Goal: Navigation & Orientation: Find specific page/section

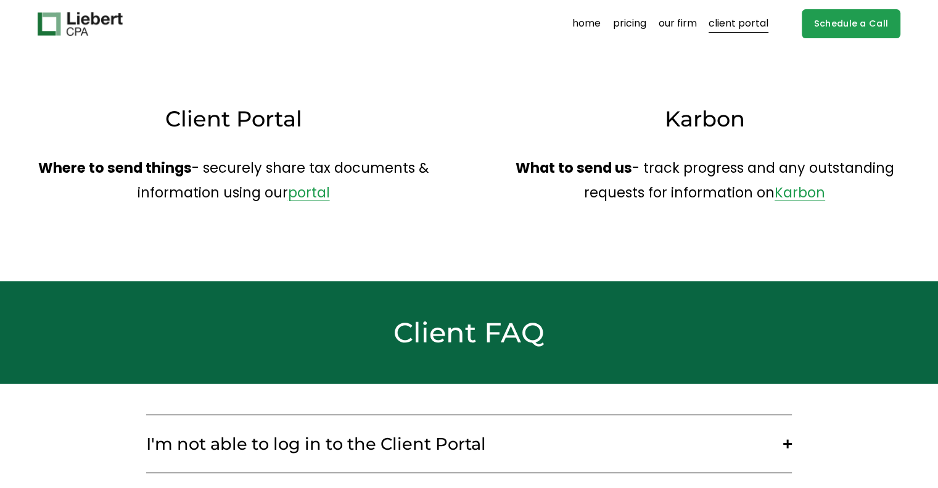
click at [317, 192] on link "portal" at bounding box center [309, 193] width 42 height 20
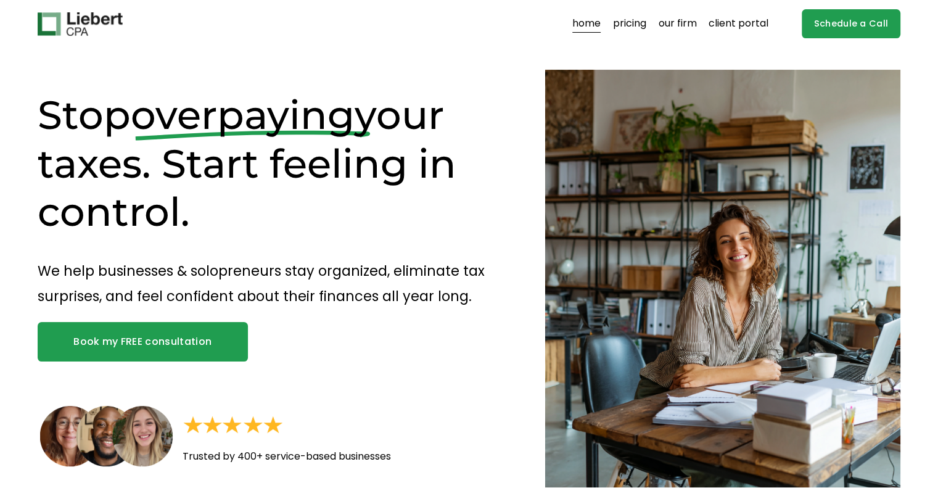
click at [727, 27] on link "client portal" at bounding box center [739, 24] width 60 height 20
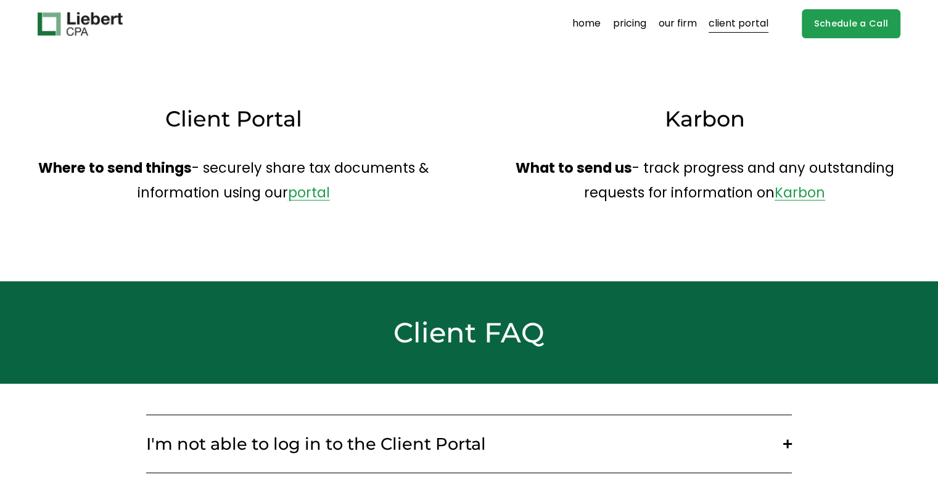
click at [325, 188] on link "portal" at bounding box center [309, 193] width 42 height 20
